Goal: Information Seeking & Learning: Check status

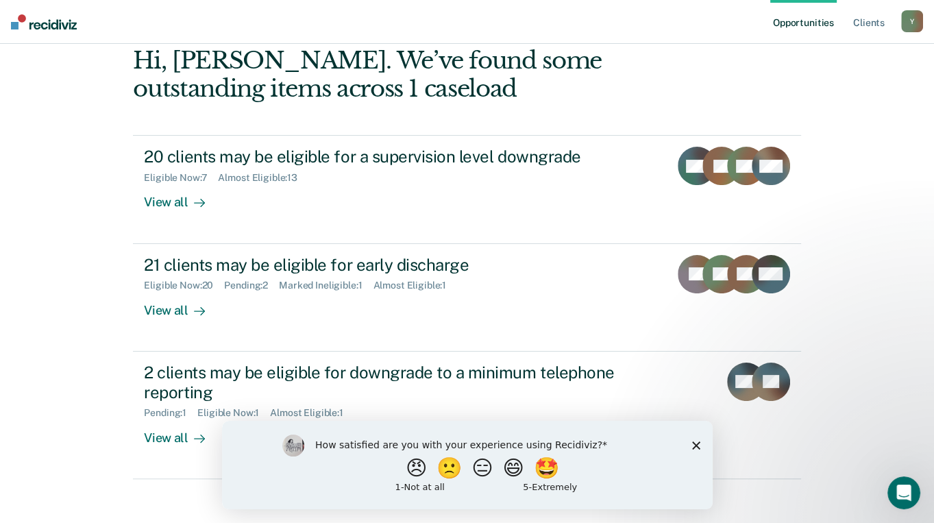
scroll to position [175, 0]
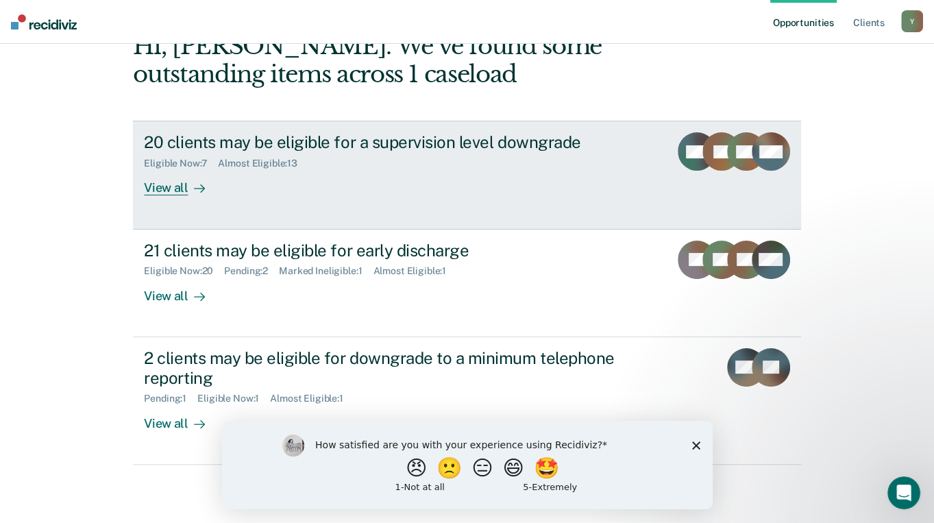
click at [207, 158] on div "Eligible Now : 7" at bounding box center [181, 164] width 74 height 12
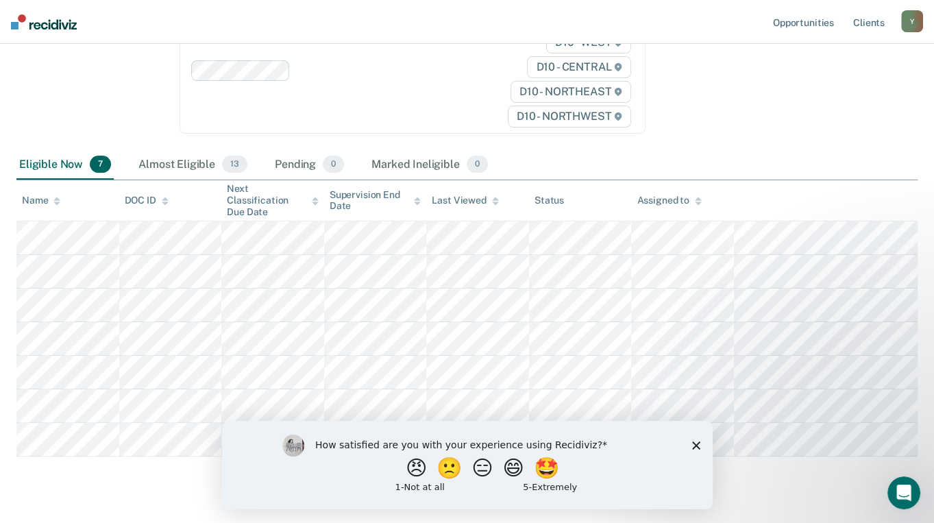
scroll to position [245, 0]
